Goal: Task Accomplishment & Management: Use online tool/utility

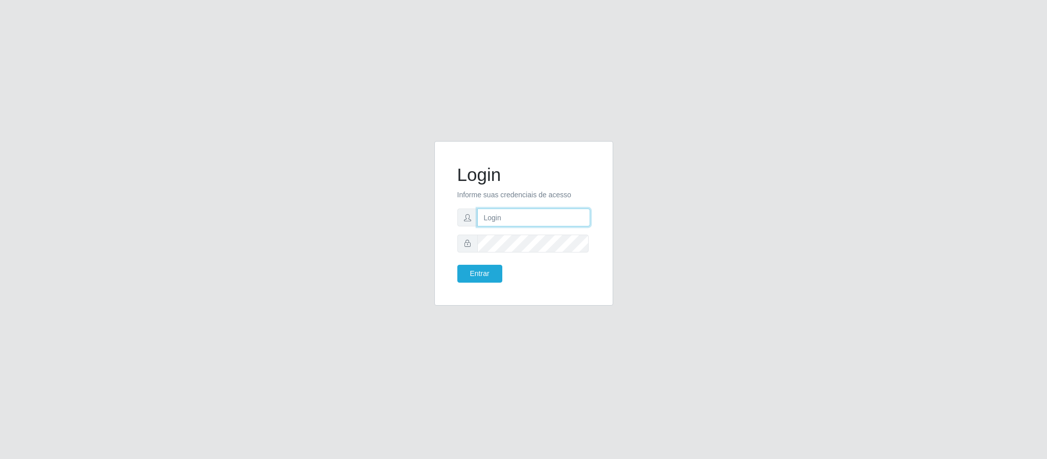
click at [543, 220] on input "text" at bounding box center [533, 217] width 113 height 18
type input "[PERSON_NAME]"
click at [457, 265] on button "Entrar" at bounding box center [479, 274] width 45 height 18
click at [480, 268] on button "Entrar" at bounding box center [479, 274] width 45 height 18
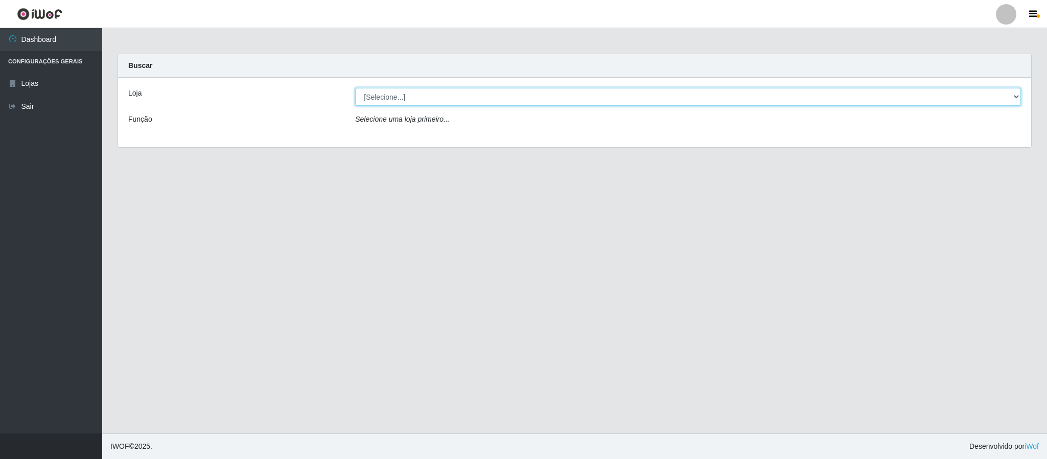
click at [1013, 102] on select "[Selecione...] Queiroz Atacadão - Coophab" at bounding box center [688, 97] width 666 height 18
select select "463"
click at [355, 88] on select "[Selecione...] Queiroz Atacadão - Coophab" at bounding box center [688, 97] width 666 height 18
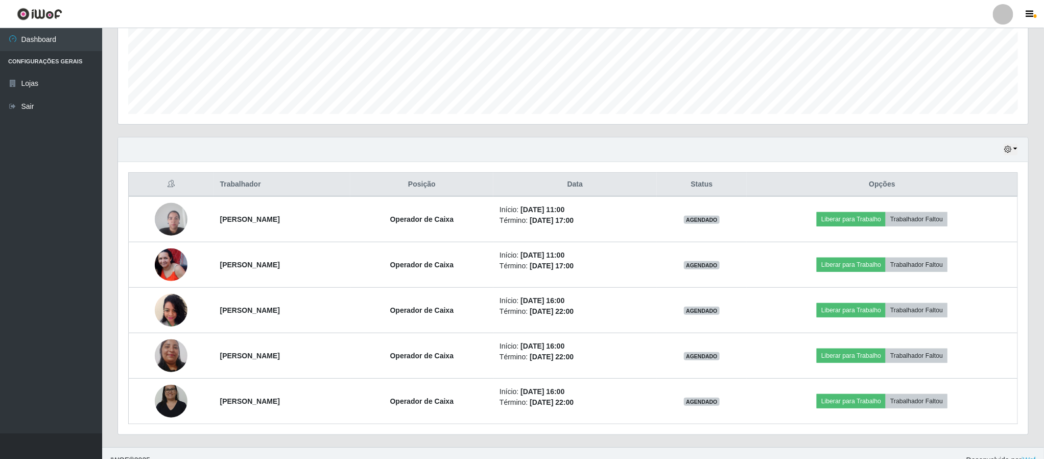
scroll to position [269, 0]
